Goal: Task Accomplishment & Management: Manage account settings

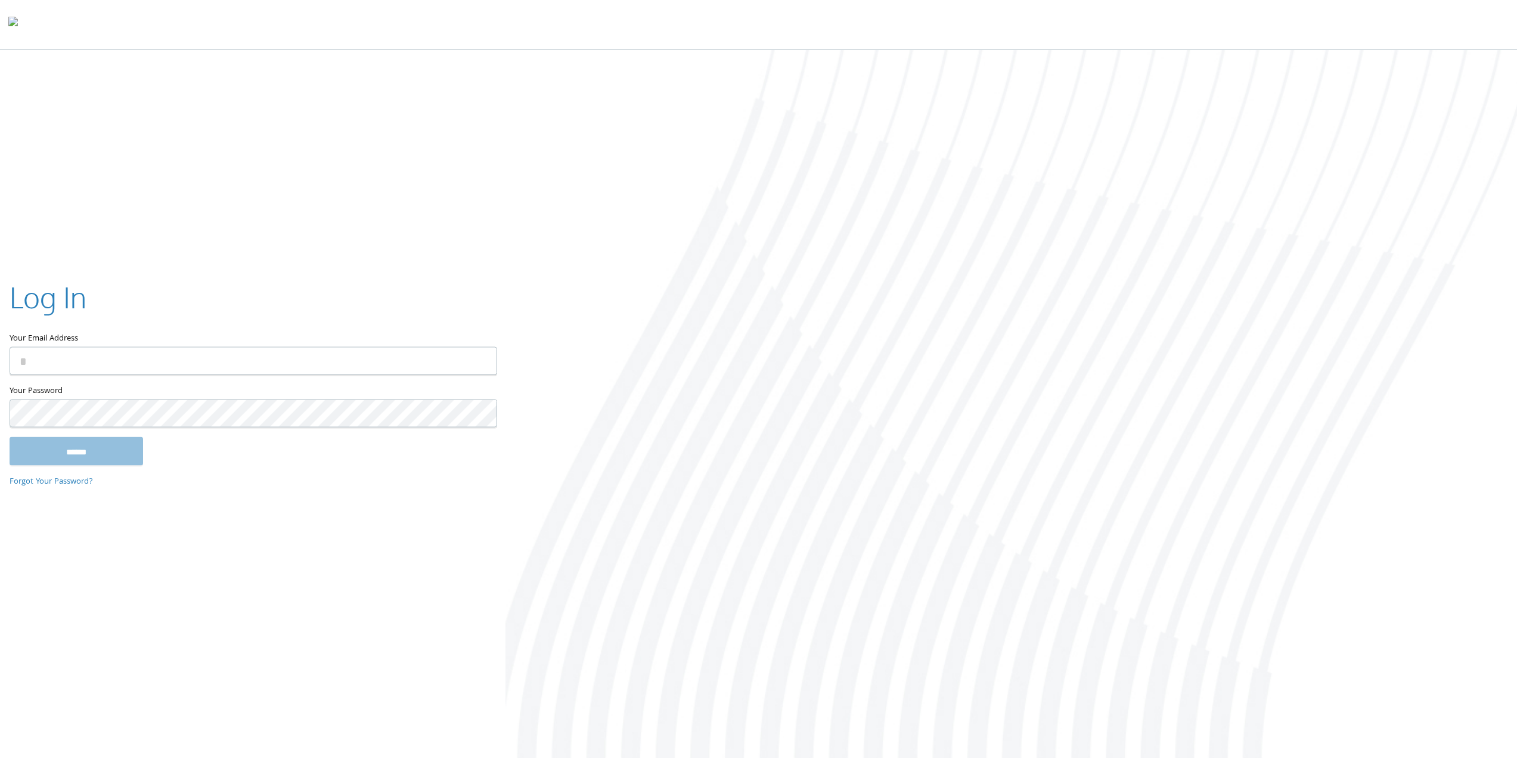
type input "**********"
click at [113, 459] on input "******" at bounding box center [77, 450] width 134 height 29
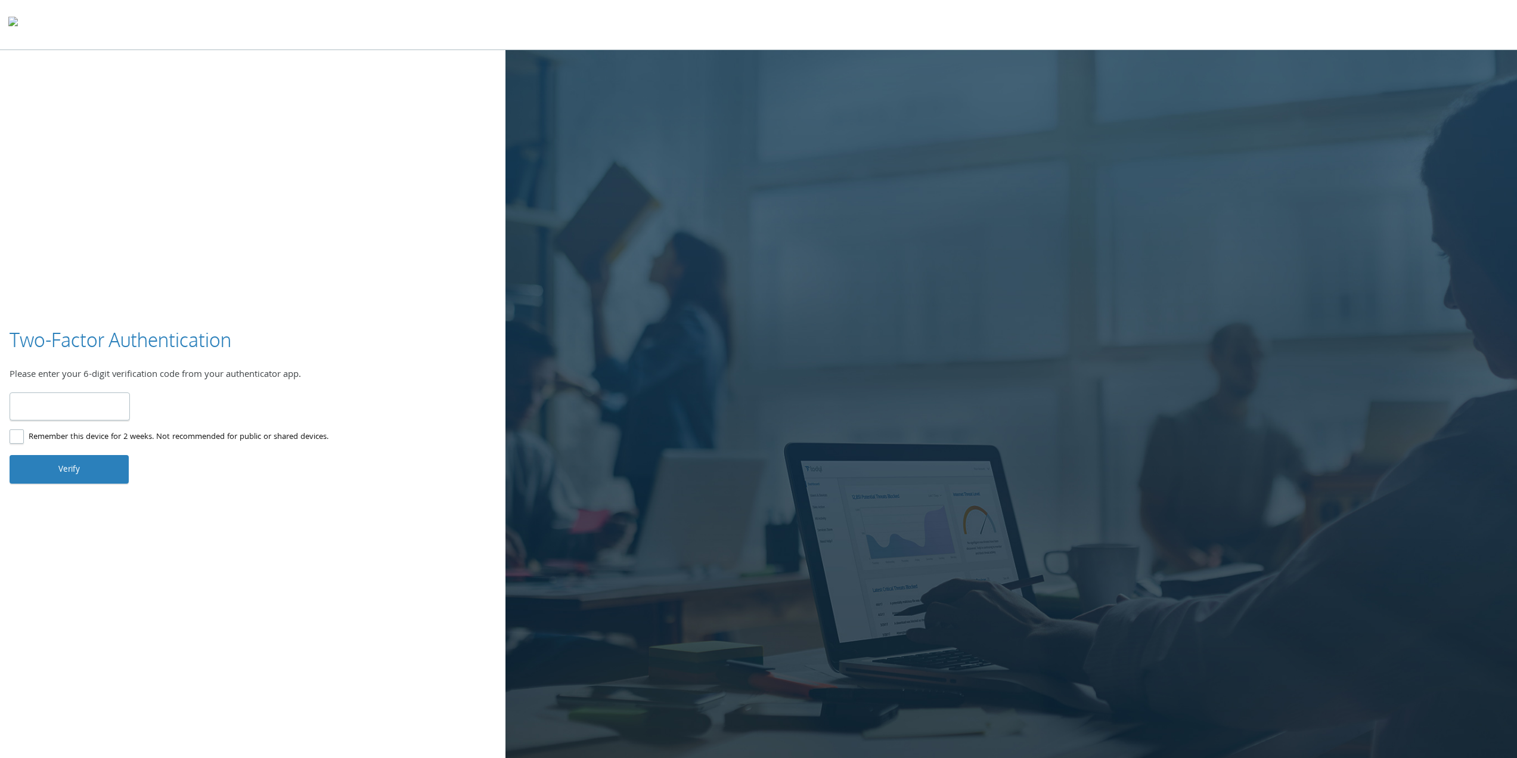
type input "******"
